Goal: Book appointment/travel/reservation

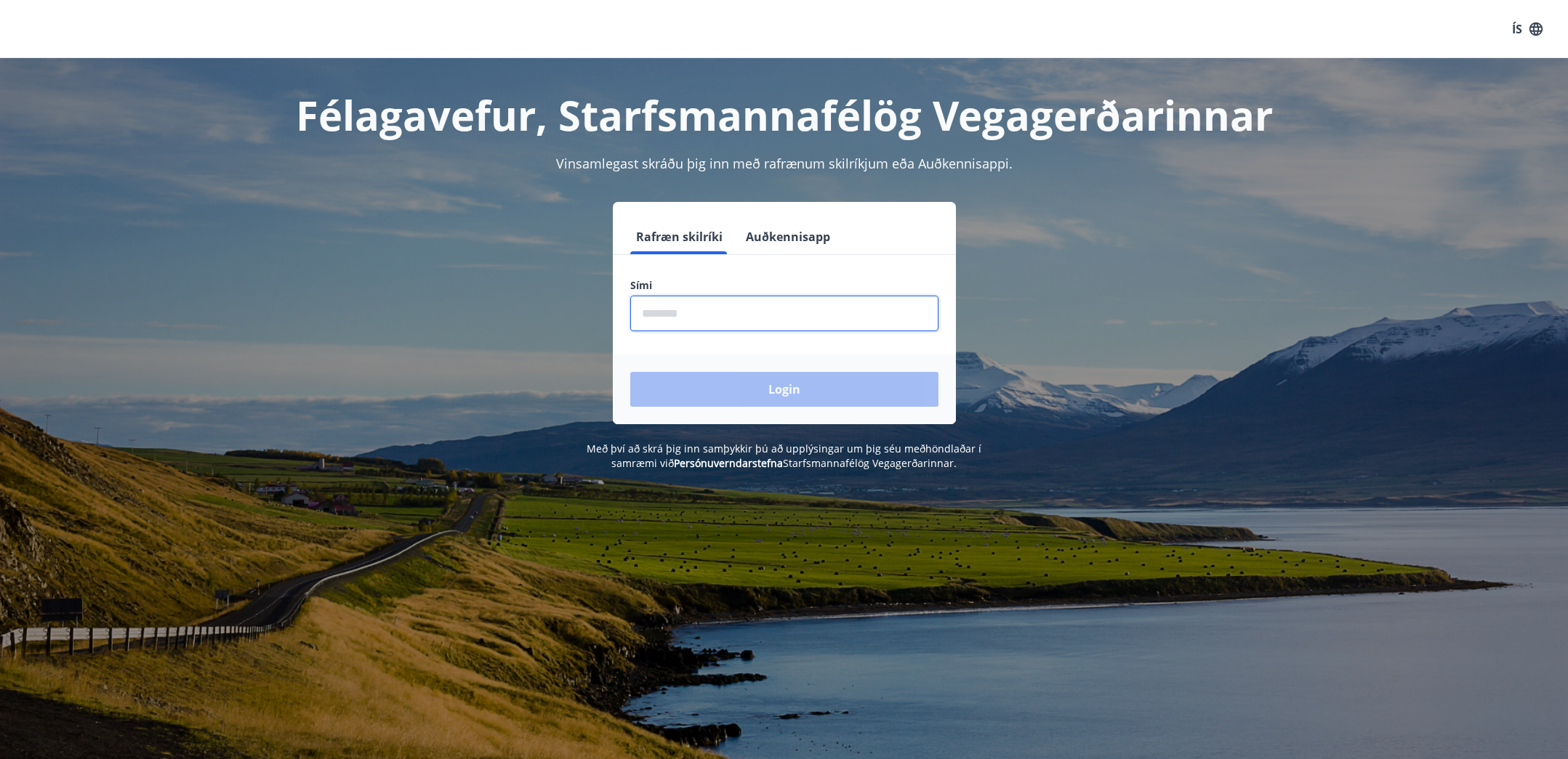
click at [739, 320] on input "phone" at bounding box center [784, 314] width 308 height 36
type input "********"
click at [802, 405] on button "Login" at bounding box center [784, 389] width 308 height 35
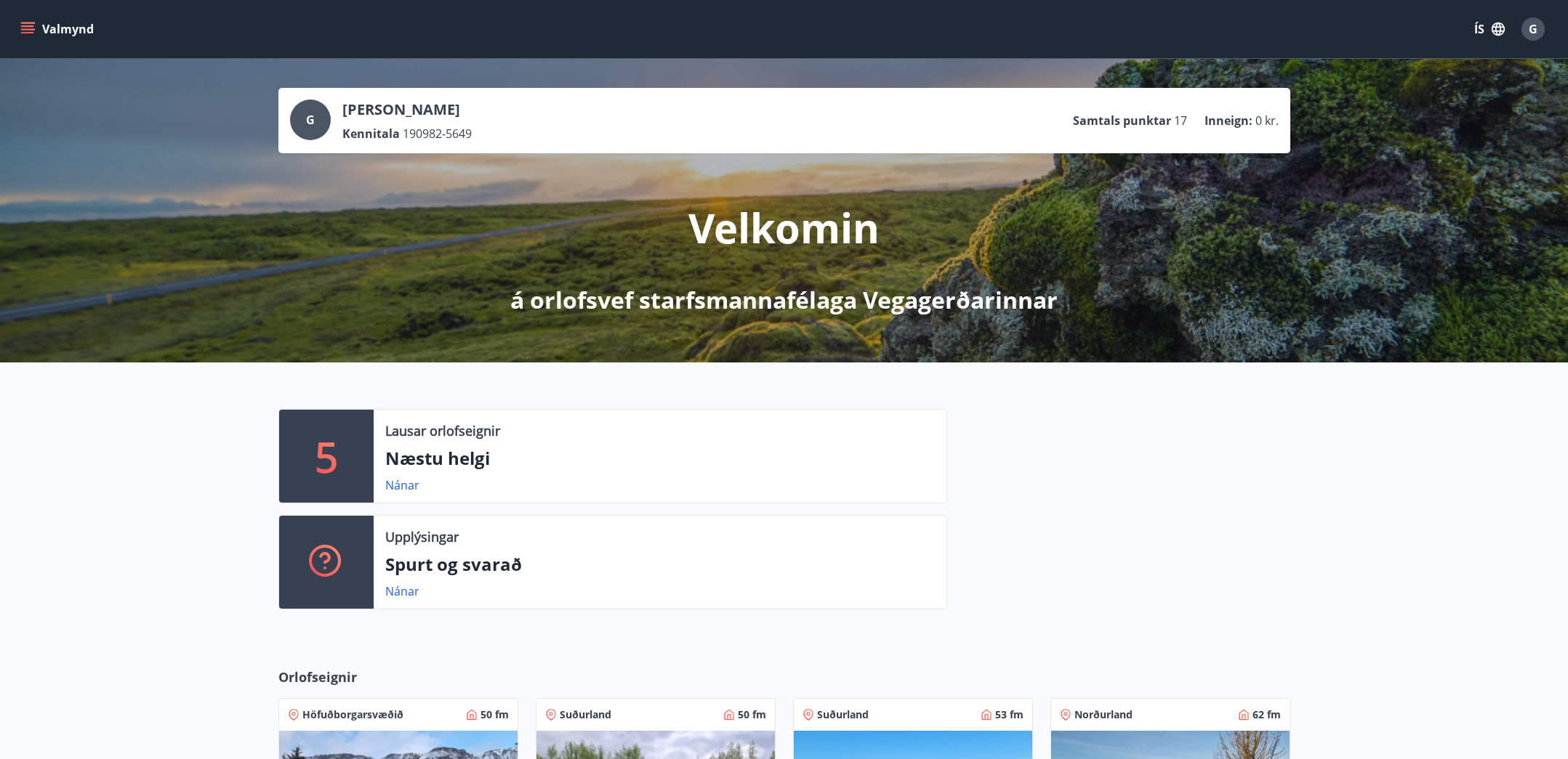
click at [1186, 452] on div at bounding box center [1118, 515] width 343 height 212
click at [65, 15] on div "Valmynd ÍS G" at bounding box center [784, 29] width 1533 height 35
click at [66, 35] on button "Valmynd" at bounding box center [58, 29] width 82 height 27
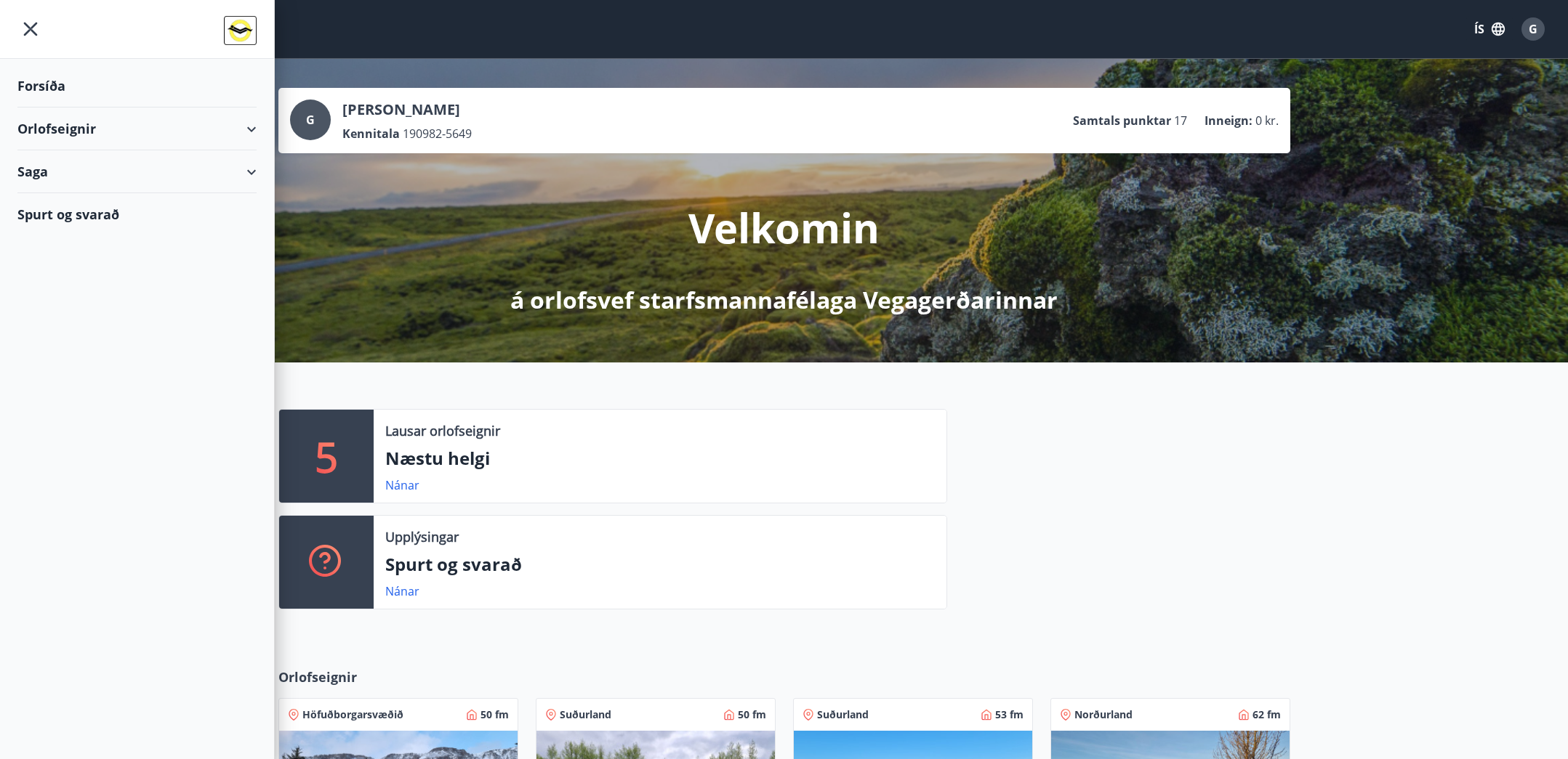
click at [254, 128] on div "Orlofseignir" at bounding box center [137, 129] width 239 height 43
click at [68, 161] on div "Framboð" at bounding box center [137, 165] width 216 height 30
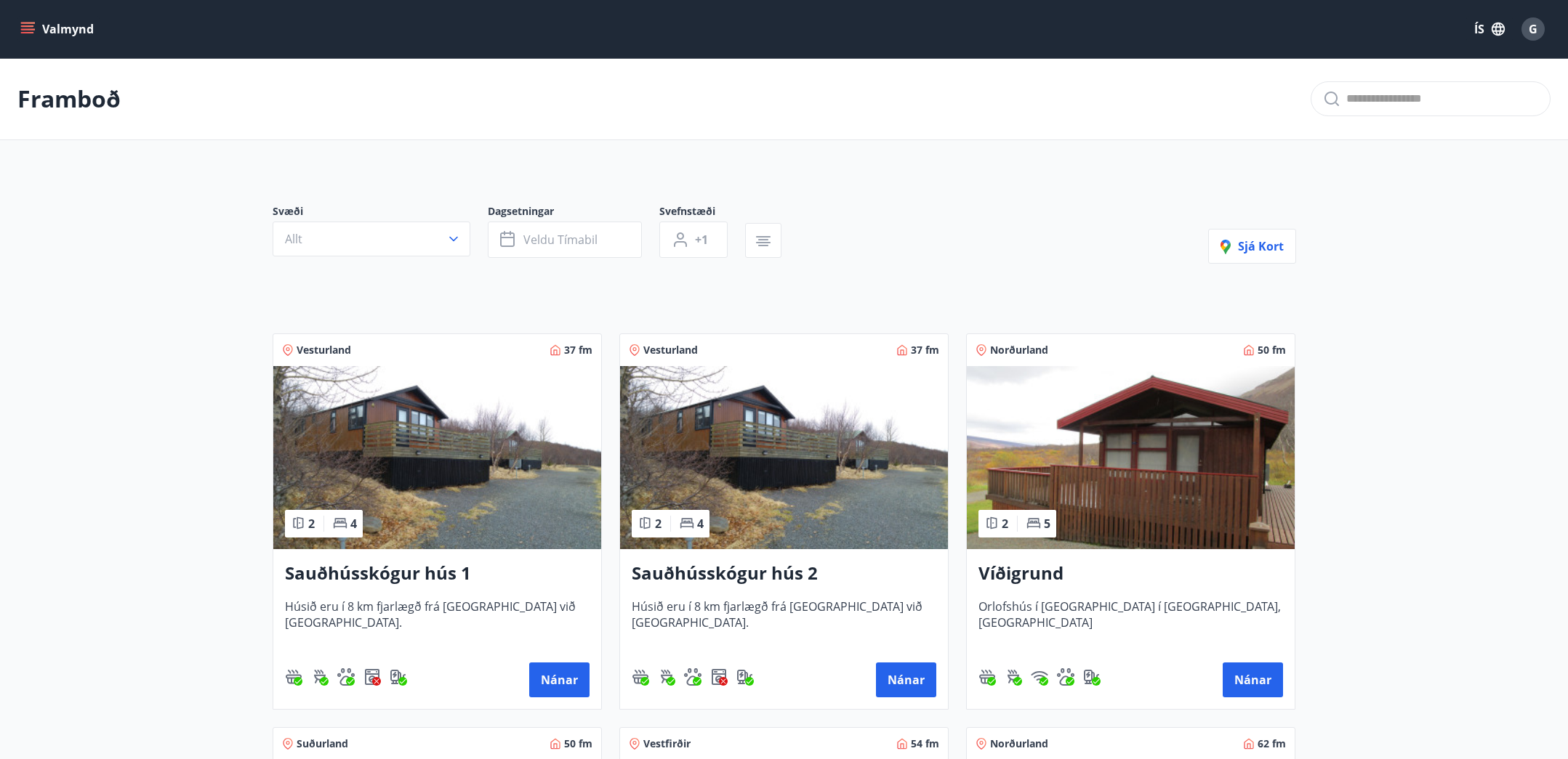
click at [64, 100] on p "Framboð" at bounding box center [69, 98] width 103 height 32
click at [27, 9] on div "Valmynd ÍS G" at bounding box center [784, 29] width 1568 height 58
click at [30, 20] on button "Valmynd" at bounding box center [58, 29] width 82 height 27
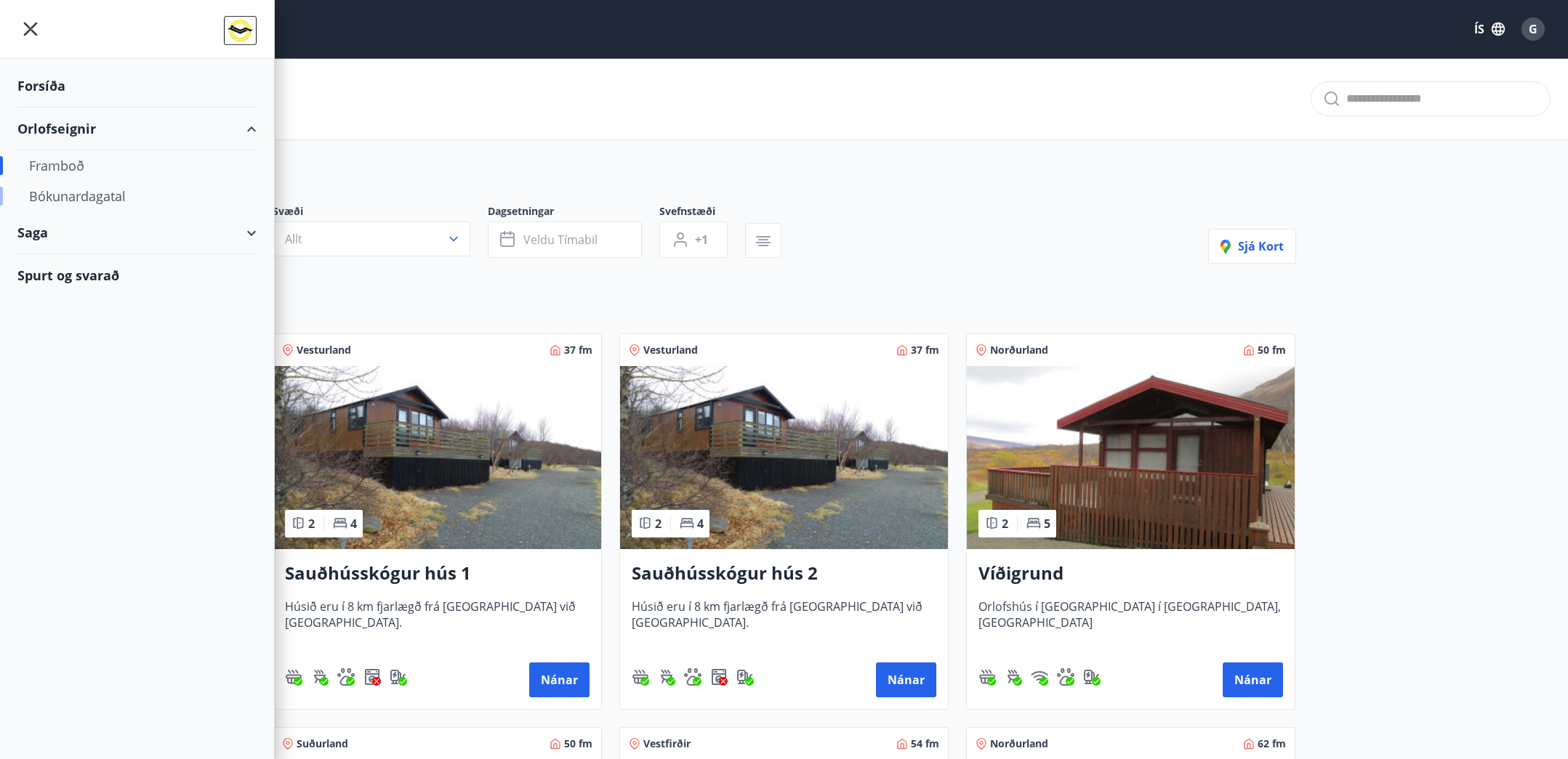
click at [98, 200] on div "Bókunardagatal" at bounding box center [137, 196] width 216 height 30
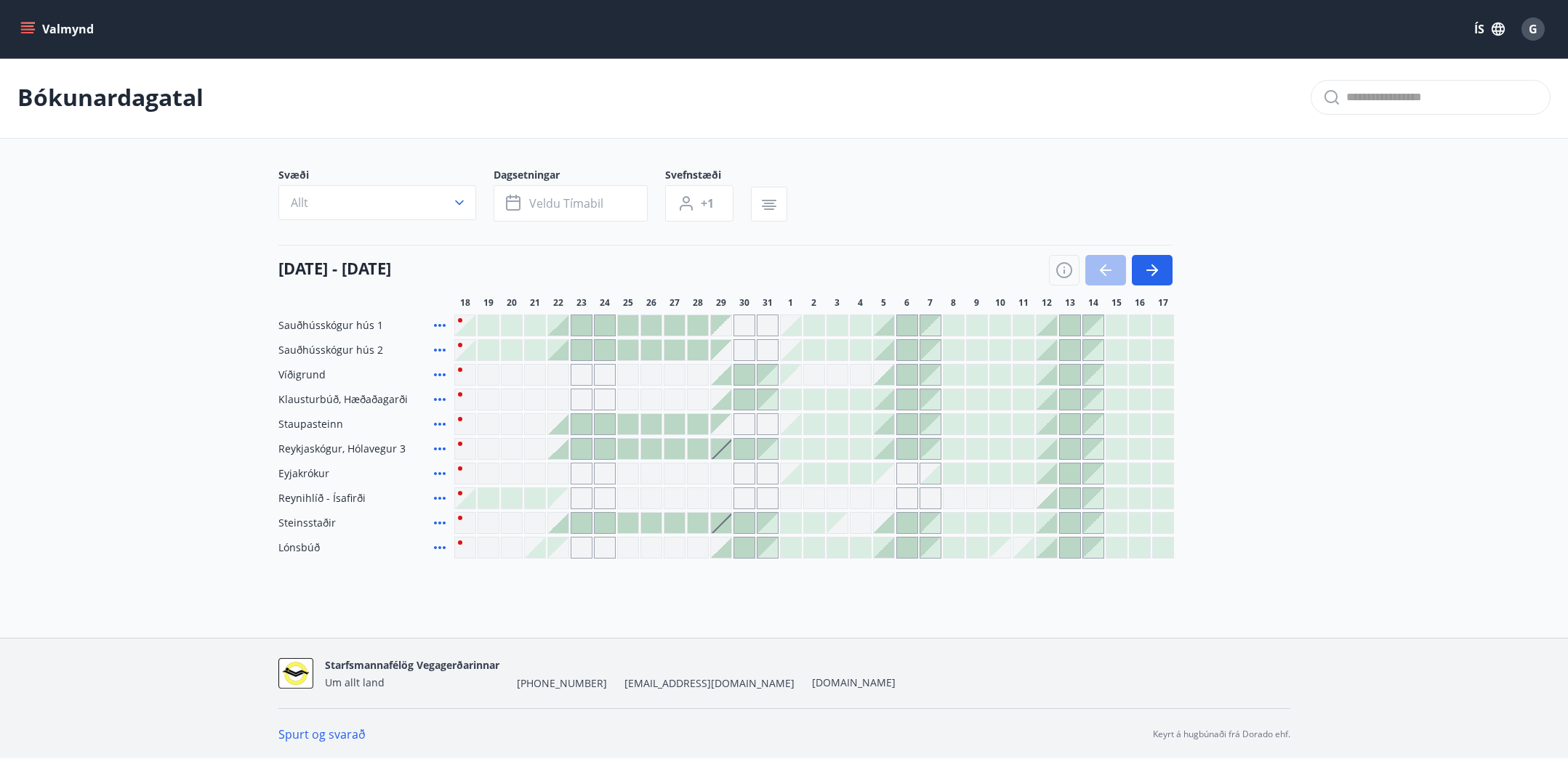
scroll to position [2, 0]
click at [873, 601] on div "Bókunardagatal Svæði Allt Dagsetningar Veldu tímabil Svefnstæði +1 [DATE] - [DA…" at bounding box center [784, 336] width 1568 height 560
drag, startPoint x: 290, startPoint y: 265, endPoint x: 516, endPoint y: 257, distance: 226.1
click at [516, 257] on div "[DATE] - [DATE]" at bounding box center [725, 264] width 894 height 41
click at [787, 278] on div "[DATE] - [DATE]" at bounding box center [725, 264] width 894 height 41
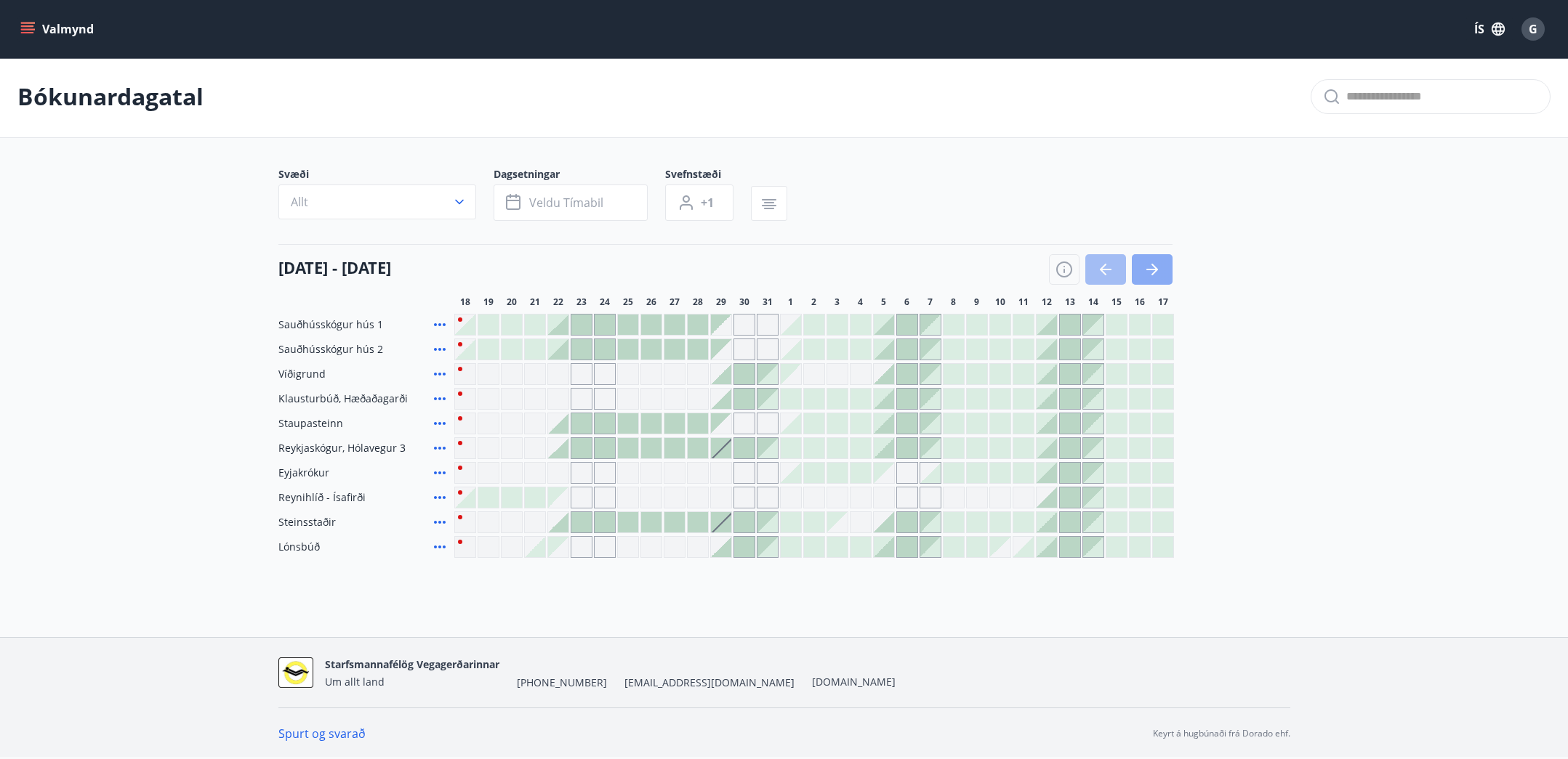
click at [1162, 272] on button "button" at bounding box center [1152, 269] width 41 height 30
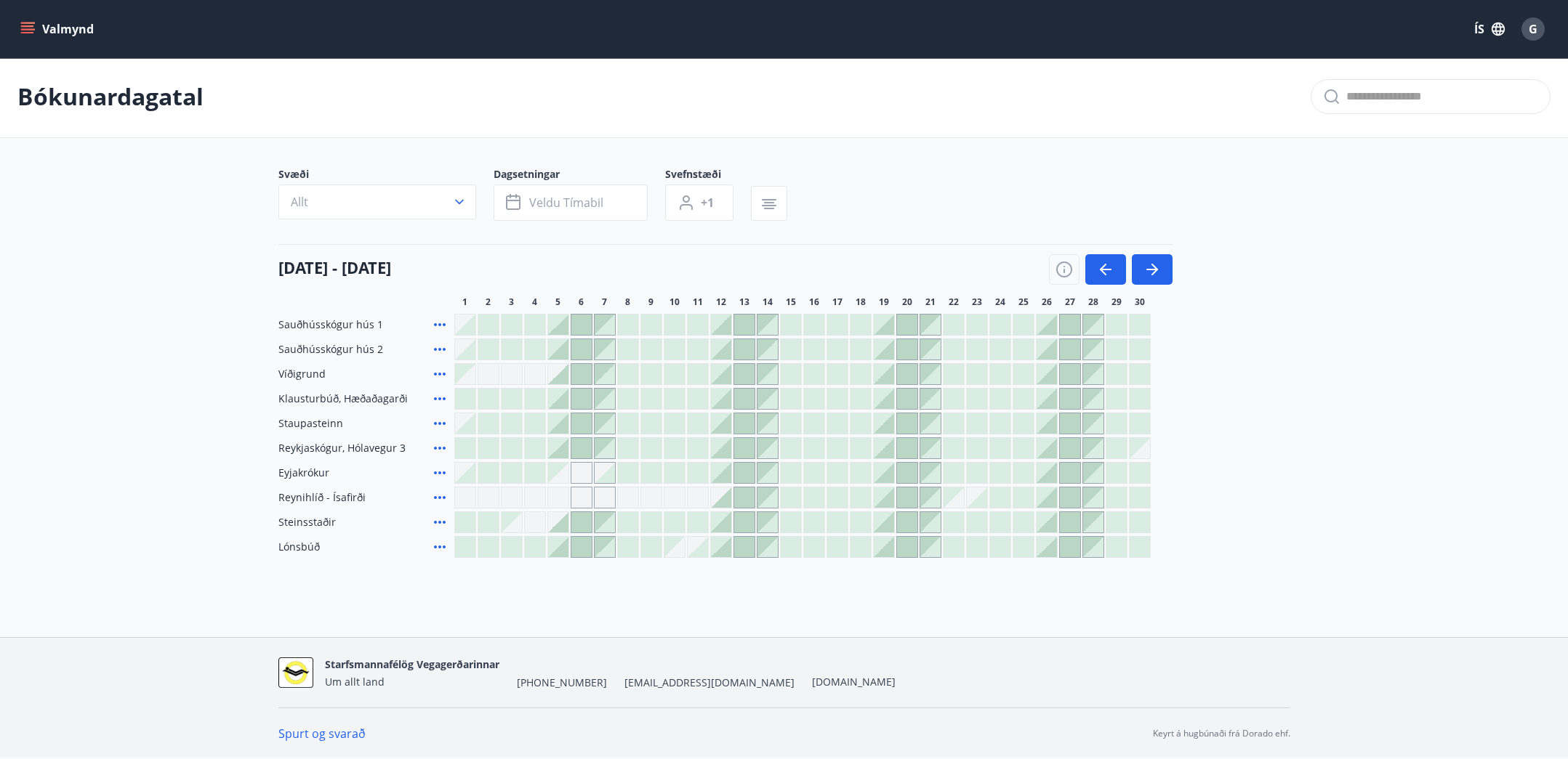
click at [892, 647] on div "Starfsmannafélög Vegagerðarinnar Um allt land [PHONE_NUMBER] [EMAIL_ADDRESS][DO…" at bounding box center [784, 672] width 1012 height 69
drag, startPoint x: 289, startPoint y: 491, endPoint x: 544, endPoint y: 562, distance: 264.7
click at [344, 491] on span "Reynihlíð - Ísafirði" at bounding box center [322, 498] width 87 height 15
click at [591, 573] on div "Bókunardagatal Svæði Allt Dagsetningar Veldu tímabil Svefnstæði +1 [DATE] - [DA…" at bounding box center [784, 336] width 1568 height 560
drag, startPoint x: 1274, startPoint y: 575, endPoint x: 1143, endPoint y: 321, distance: 285.8
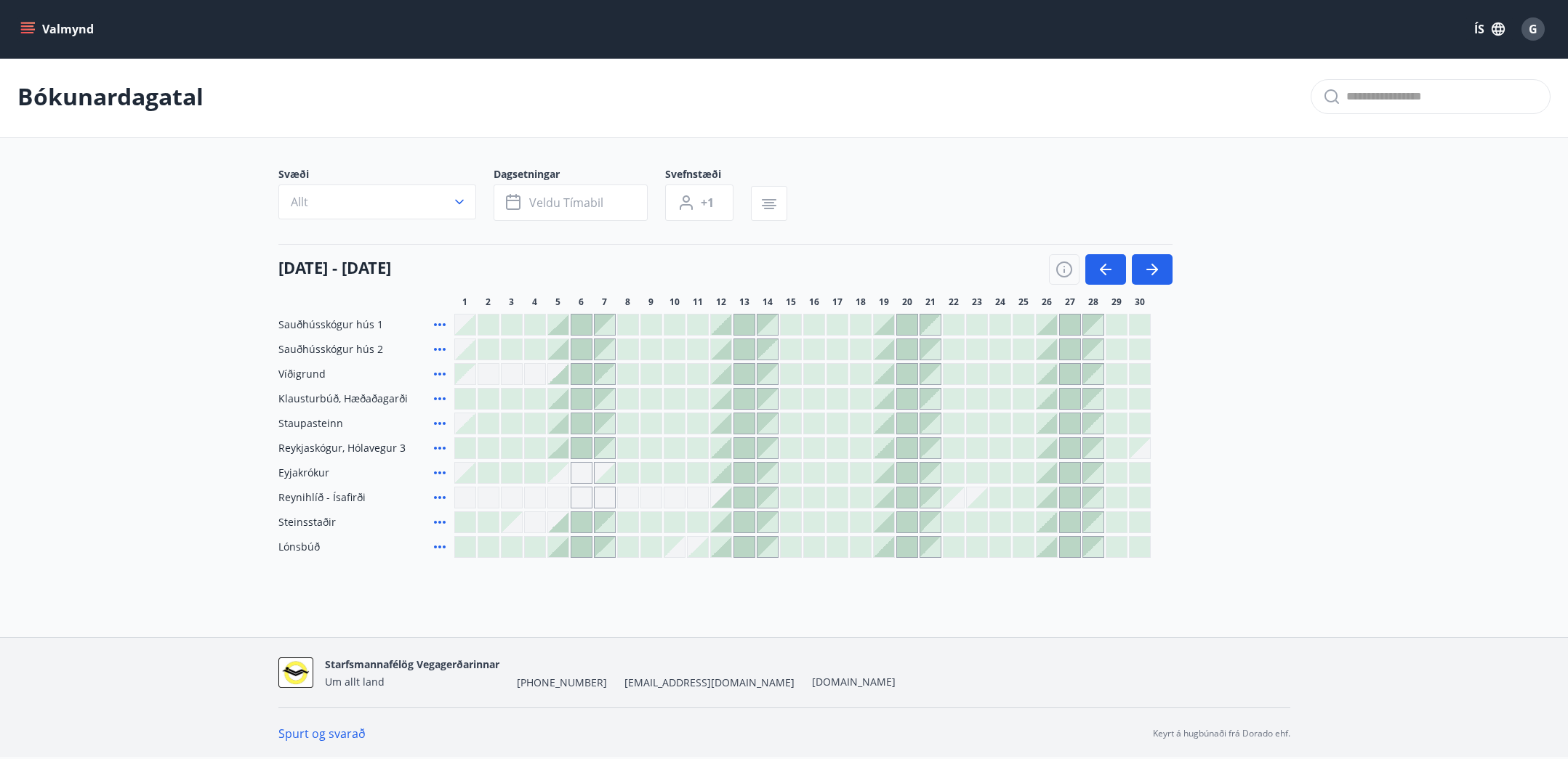
click at [1272, 566] on div "Bókunardagatal Svæði Allt Dagsetningar Veldu tímabil Svefnstæði +1 [DATE] - [DA…" at bounding box center [784, 336] width 1568 height 560
click at [1155, 266] on icon "button" at bounding box center [1152, 269] width 17 height 17
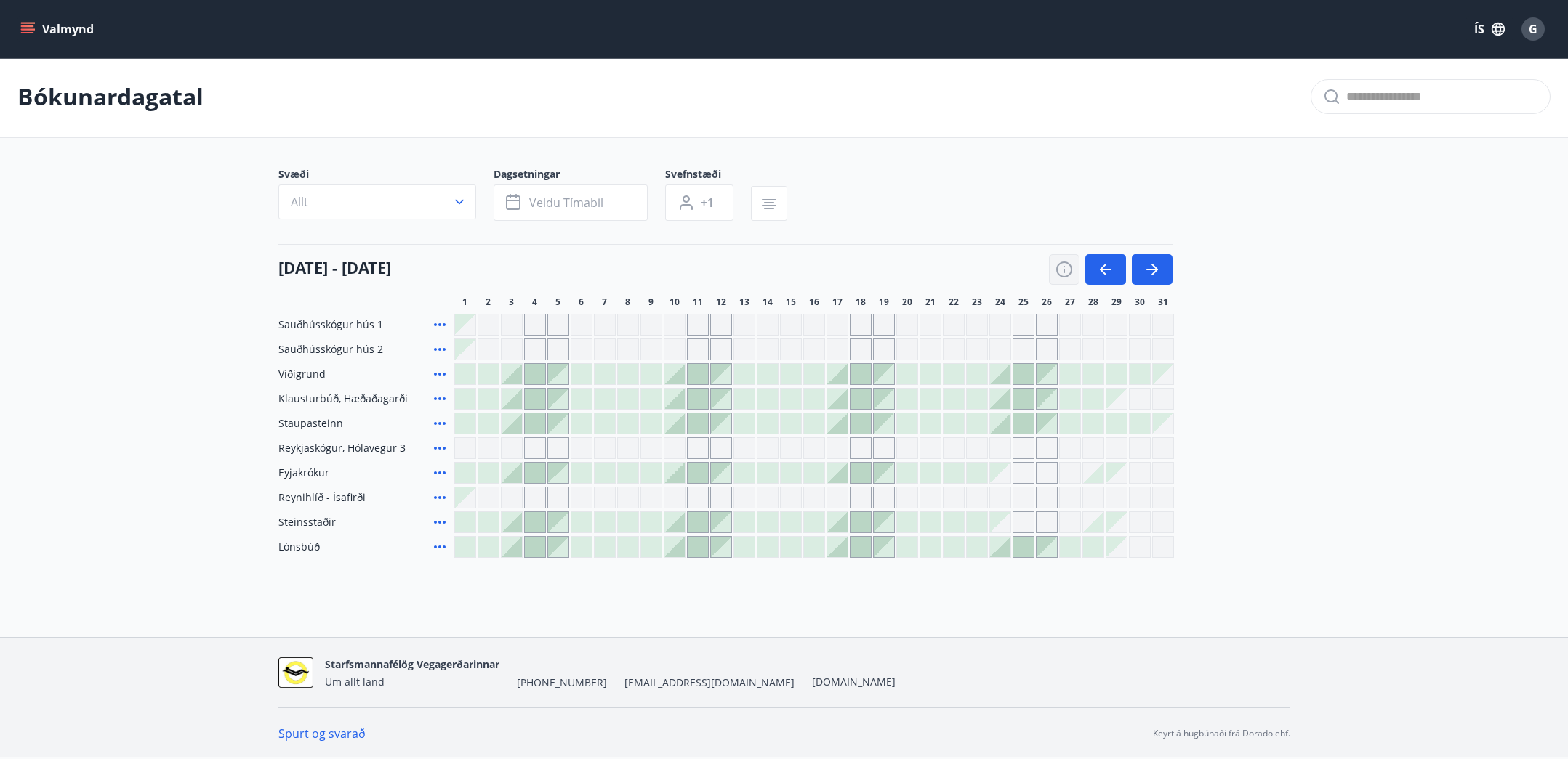
click at [1067, 271] on icon "button" at bounding box center [1064, 269] width 17 height 17
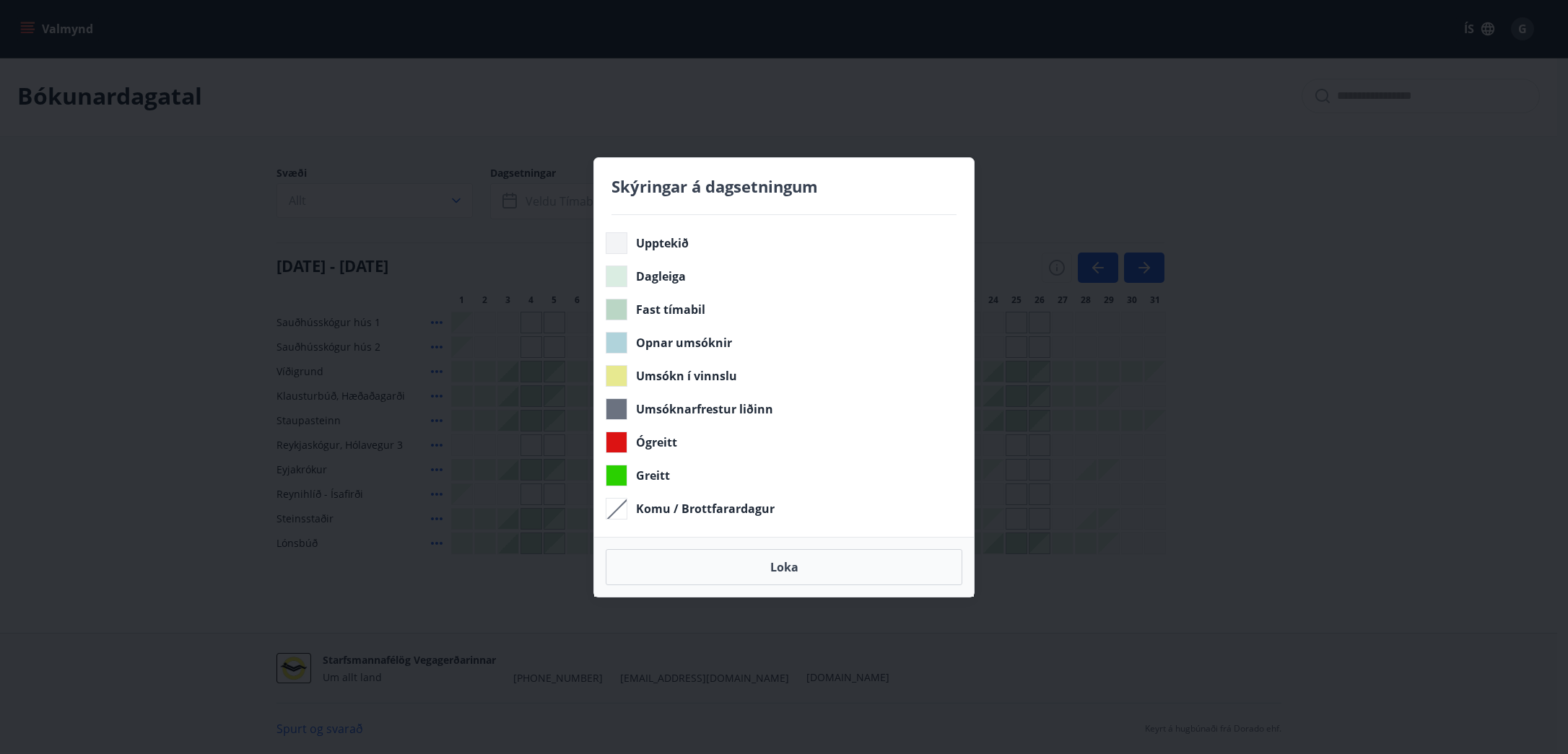
click at [1353, 512] on div "Skýringar á dagsetningum Upptekið Dagleiga Fast tímabil Opnar umsóknir Umsókn í…" at bounding box center [784, 377] width 1568 height 754
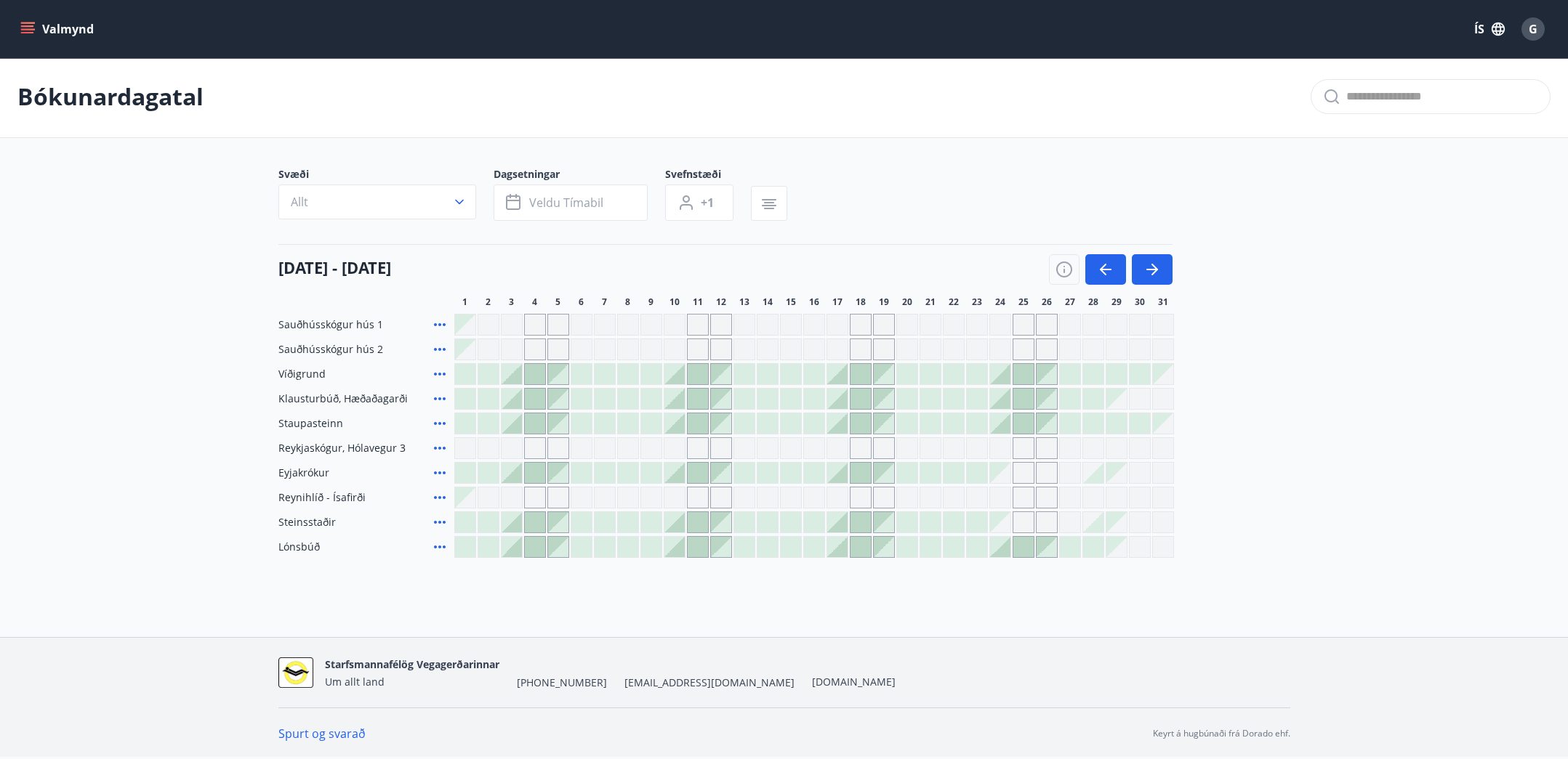
click at [1028, 420] on div at bounding box center [1023, 424] width 20 height 20
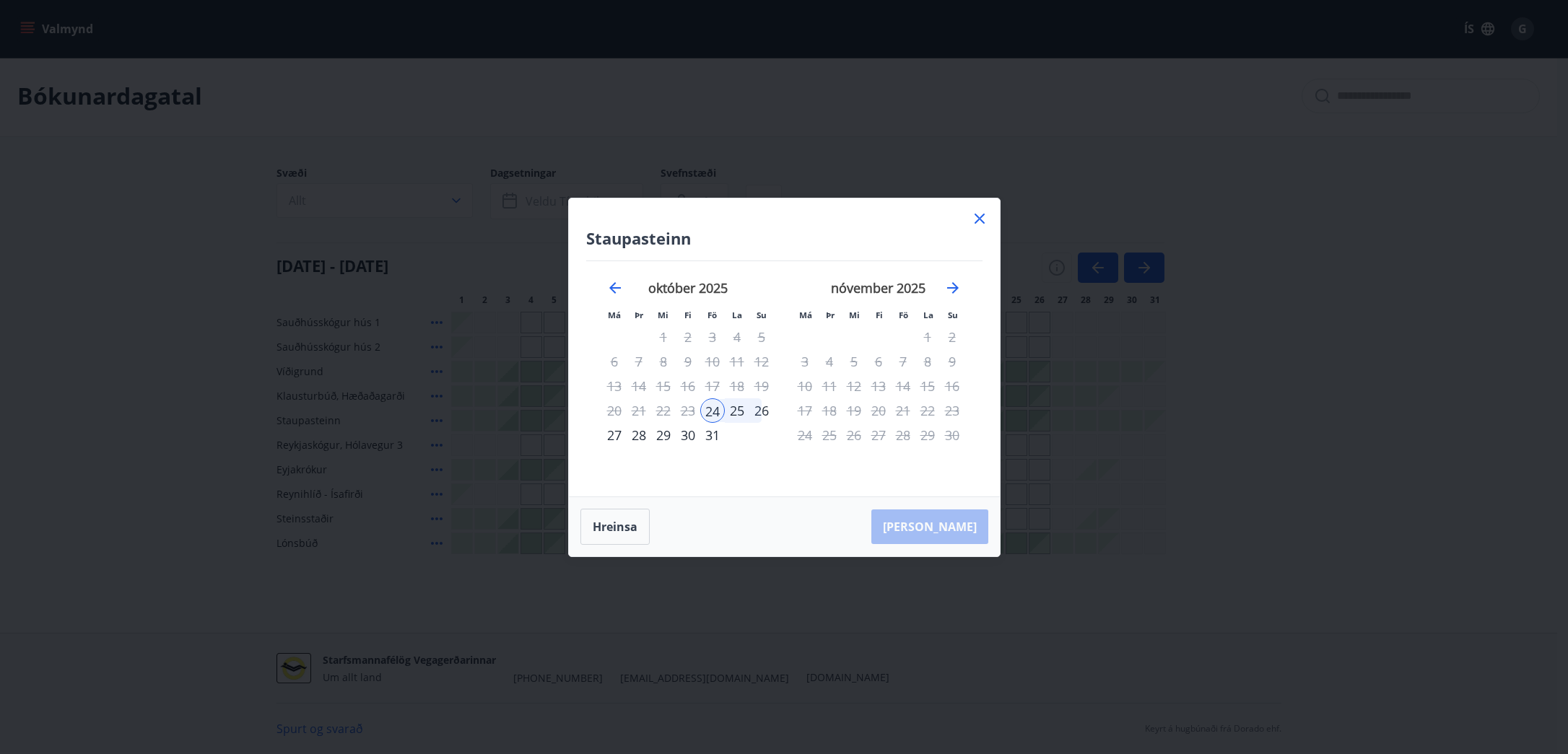
click at [977, 216] on icon at bounding box center [979, 219] width 10 height 10
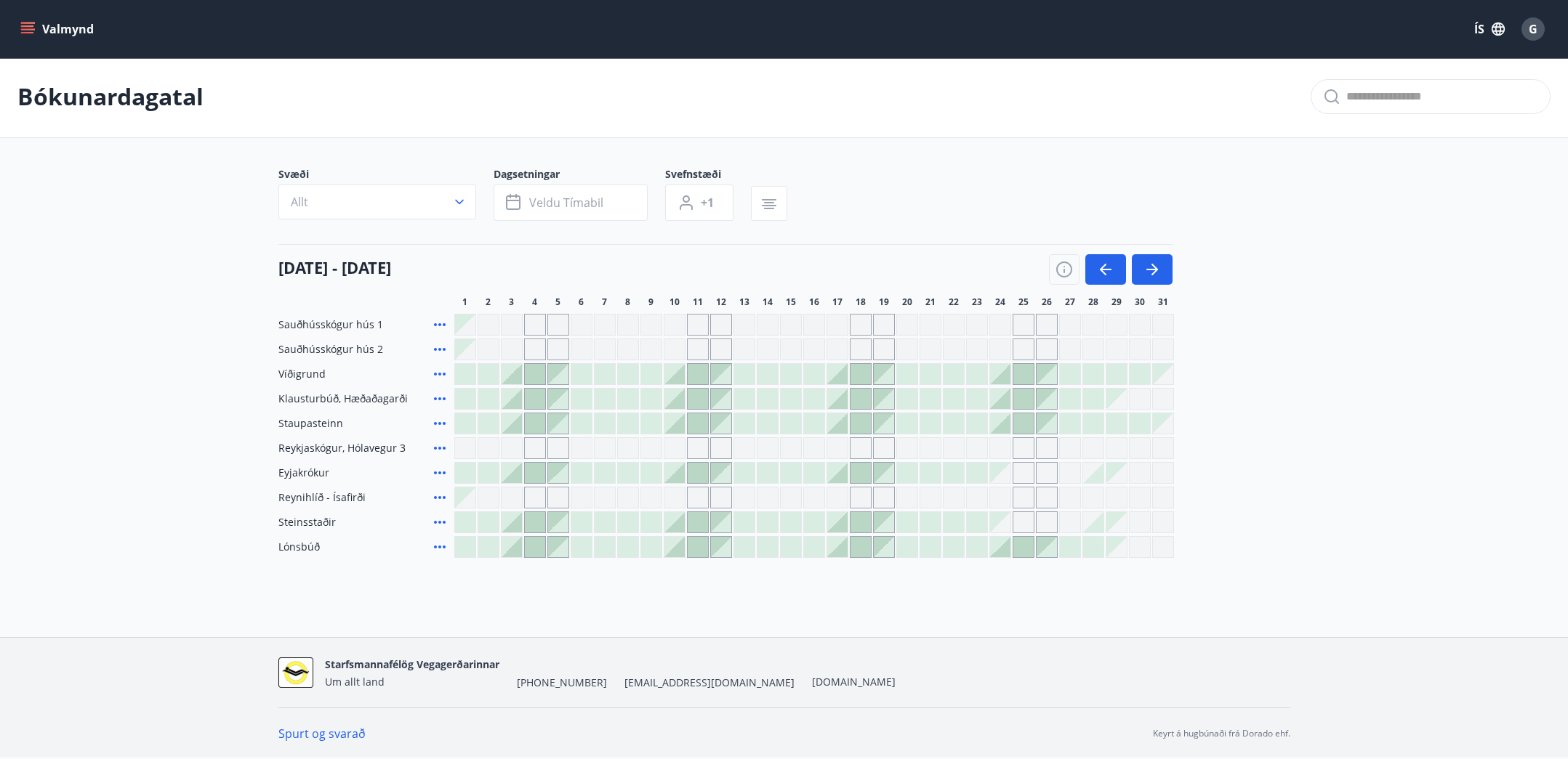
click at [940, 604] on div "Bókunardagatal Svæði Allt Dagsetningar Veldu tímabil Svefnstæði +1 [DATE] - [DA…" at bounding box center [784, 336] width 1568 height 560
click at [1095, 269] on button "button" at bounding box center [1105, 269] width 41 height 30
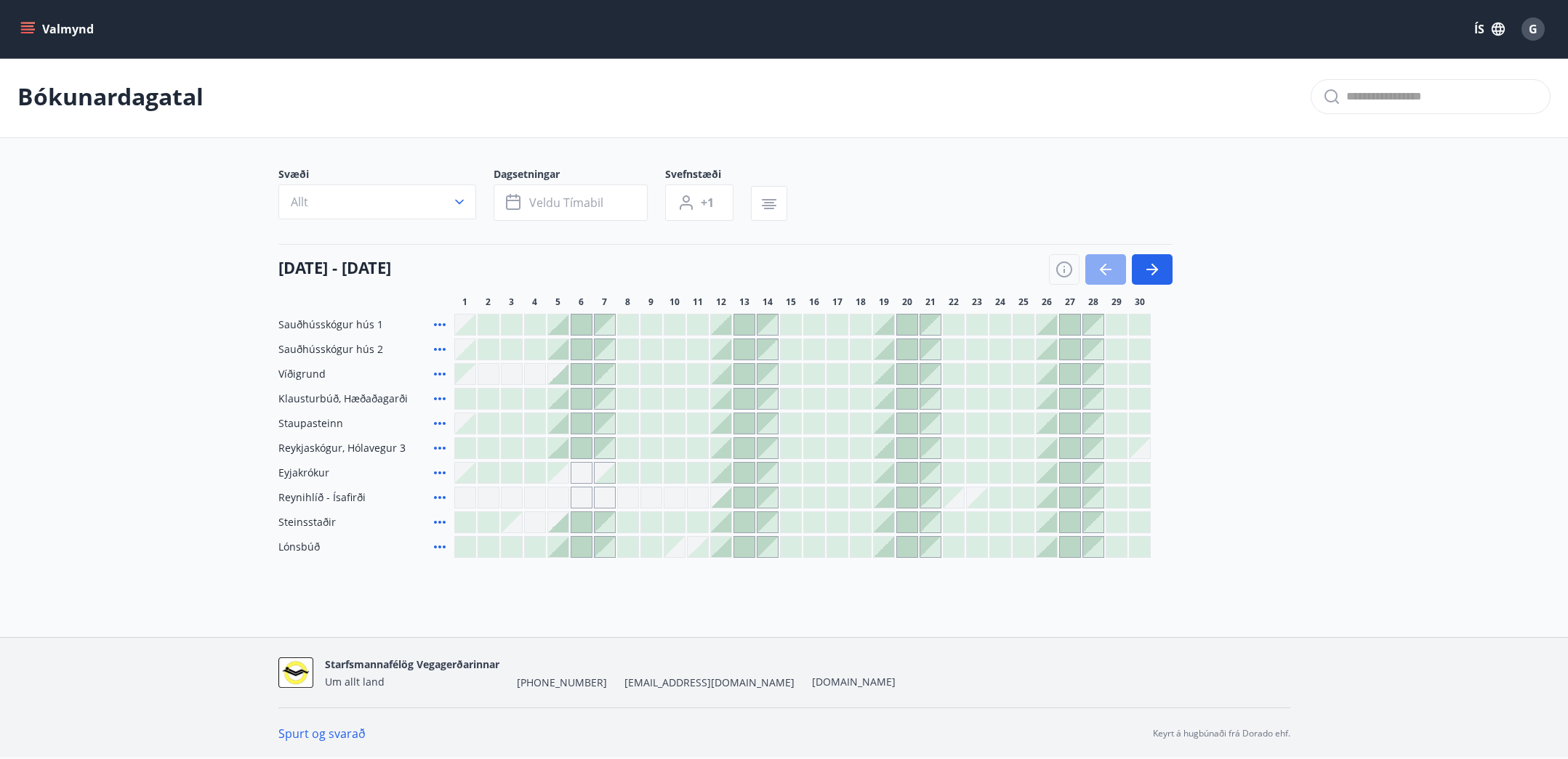
click at [1095, 269] on button "button" at bounding box center [1105, 269] width 41 height 30
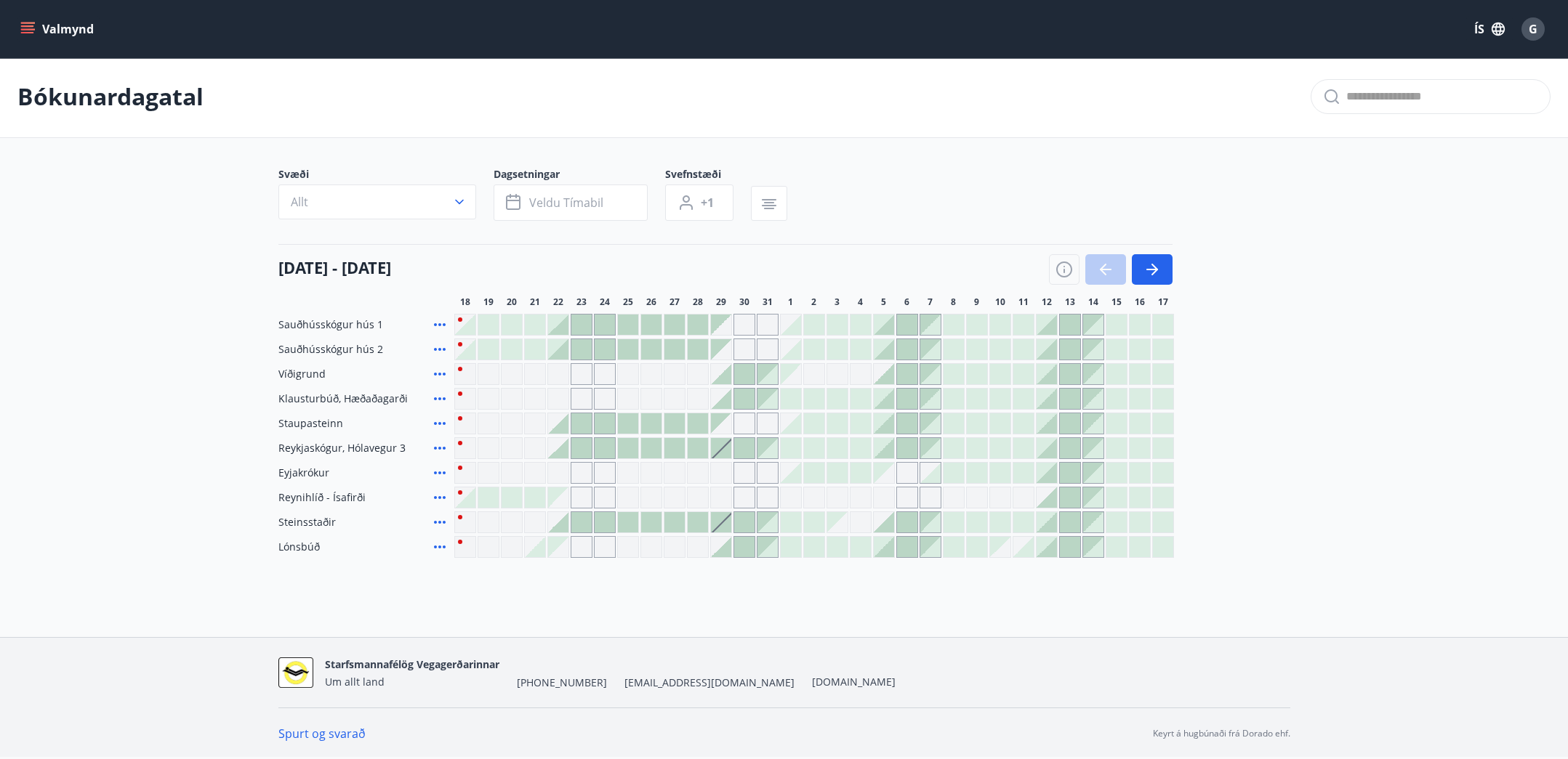
click at [1095, 269] on div at bounding box center [1111, 269] width 123 height 30
click at [1108, 269] on div at bounding box center [1111, 269] width 123 height 30
click at [187, 392] on main "Bókunardagatal Svæði Allt Dagsetningar Veldu tímabil Svefnstæði +1 [DATE] - [DA…" at bounding box center [784, 307] width 1568 height 502
click at [1072, 264] on icon "button" at bounding box center [1064, 269] width 17 height 17
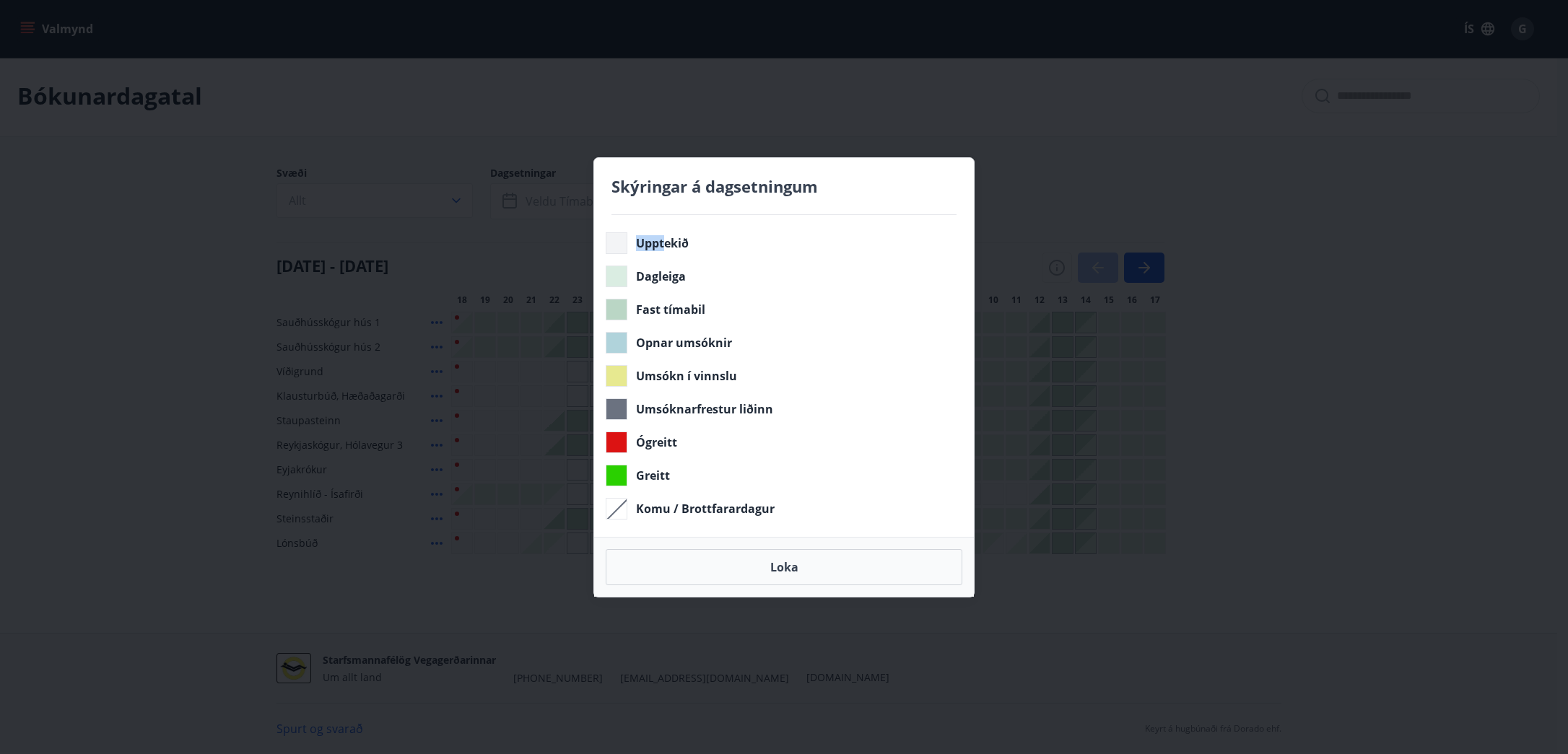
drag, startPoint x: 640, startPoint y: 249, endPoint x: 670, endPoint y: 249, distance: 30.0
click at [670, 249] on span "Upptekið" at bounding box center [662, 243] width 53 height 15
click at [744, 251] on div "Upptekið" at bounding box center [781, 243] width 351 height 22
drag, startPoint x: 619, startPoint y: 279, endPoint x: 701, endPoint y: 273, distance: 82.2
click at [688, 274] on div "Dagleiga" at bounding box center [781, 277] width 351 height 22
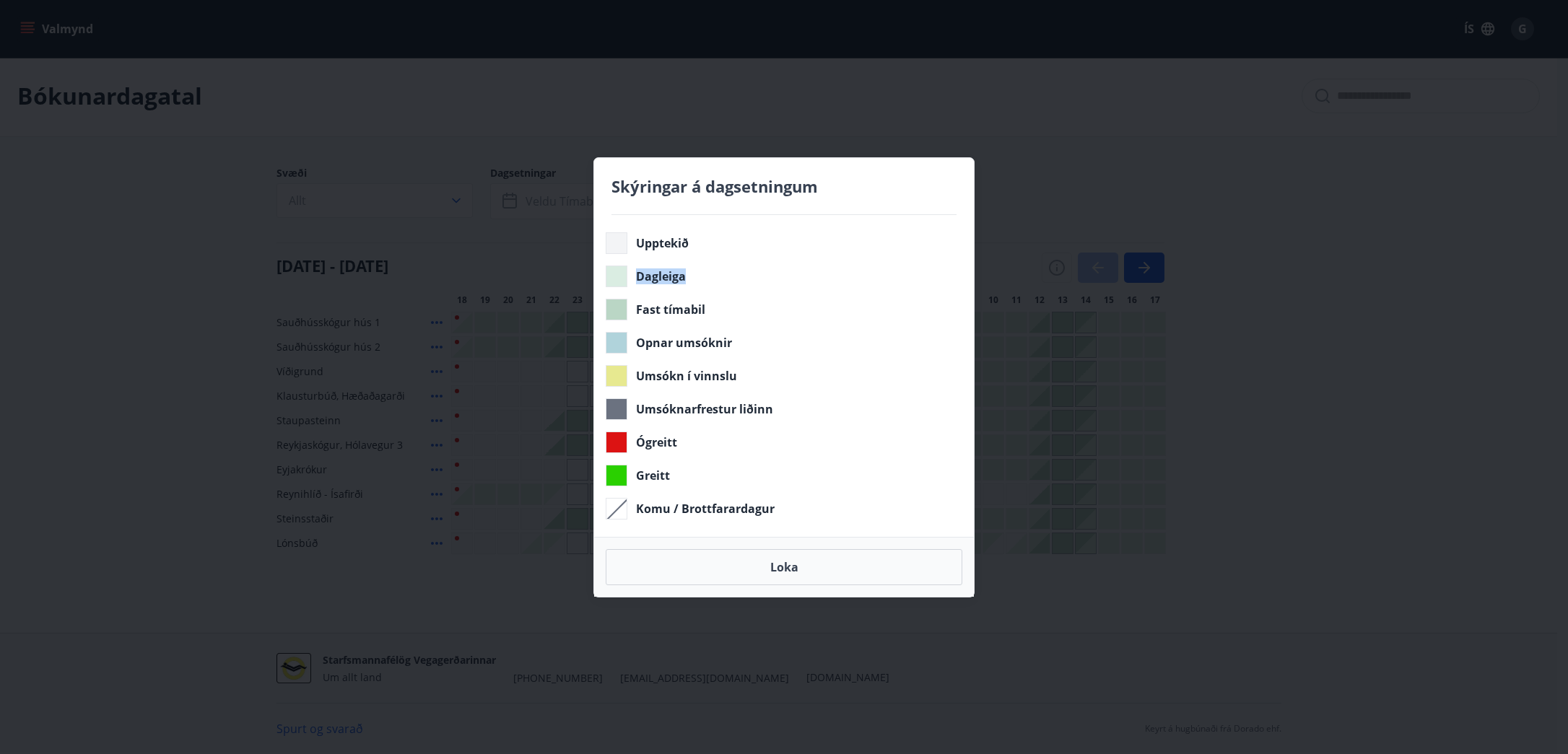
click at [768, 270] on div "Dagleiga" at bounding box center [781, 277] width 351 height 22
click at [882, 353] on div "Opnar umsóknir" at bounding box center [781, 343] width 351 height 22
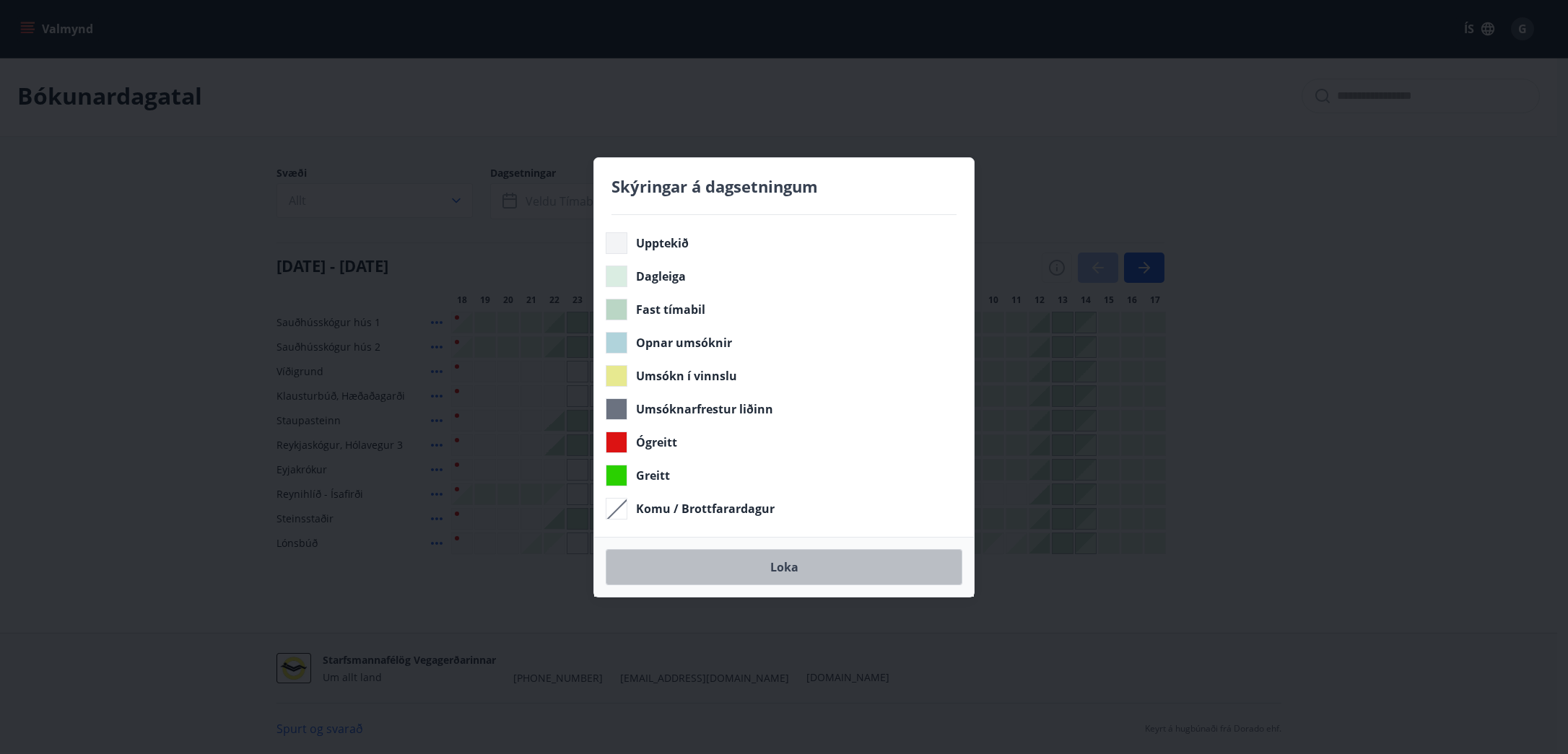
click at [817, 563] on button "Loka" at bounding box center [784, 567] width 357 height 36
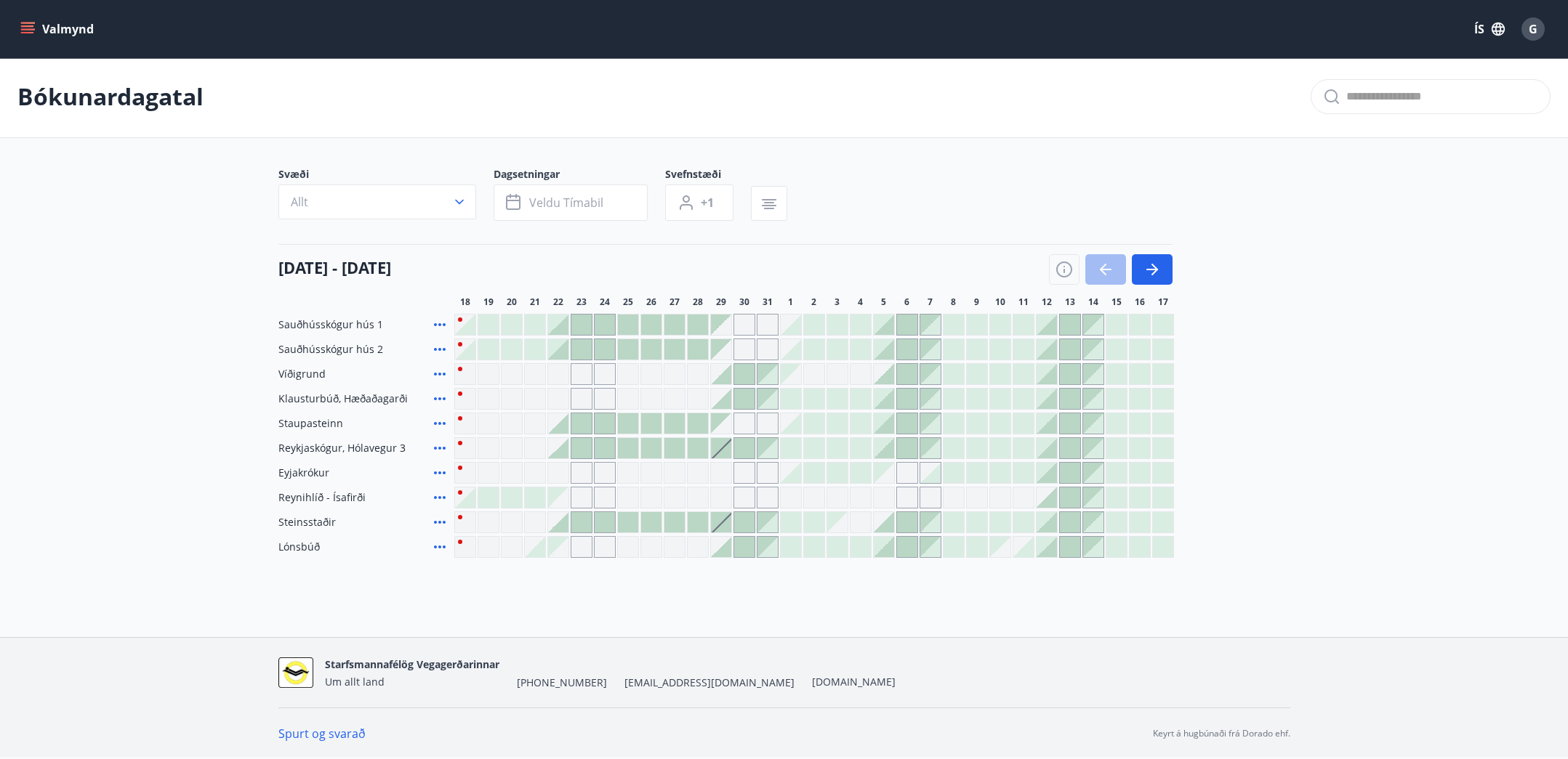
click at [1218, 580] on div "Bókunardagatal Svæði Allt Dagsetningar Veldu tímabil Svefnstæði +1 [DATE] - [DA…" at bounding box center [784, 336] width 1568 height 560
click at [943, 571] on div "Bókunardagatal Svæði Allt Dagsetningar Veldu tímabil Svefnstæði +1 [DATE] - [DA…" at bounding box center [784, 336] width 1568 height 560
click at [889, 584] on div "Bókunardagatal Svæði Allt Dagsetningar Veldu tímabil Svefnstæði +1 [DATE] - [DA…" at bounding box center [784, 336] width 1568 height 560
click at [233, 307] on main "Bókunardagatal Svæði Allt Dagsetningar Veldu tímabil Svefnstæði +1 [DATE] - [DA…" at bounding box center [784, 307] width 1568 height 502
